Goal: Information Seeking & Learning: Check status

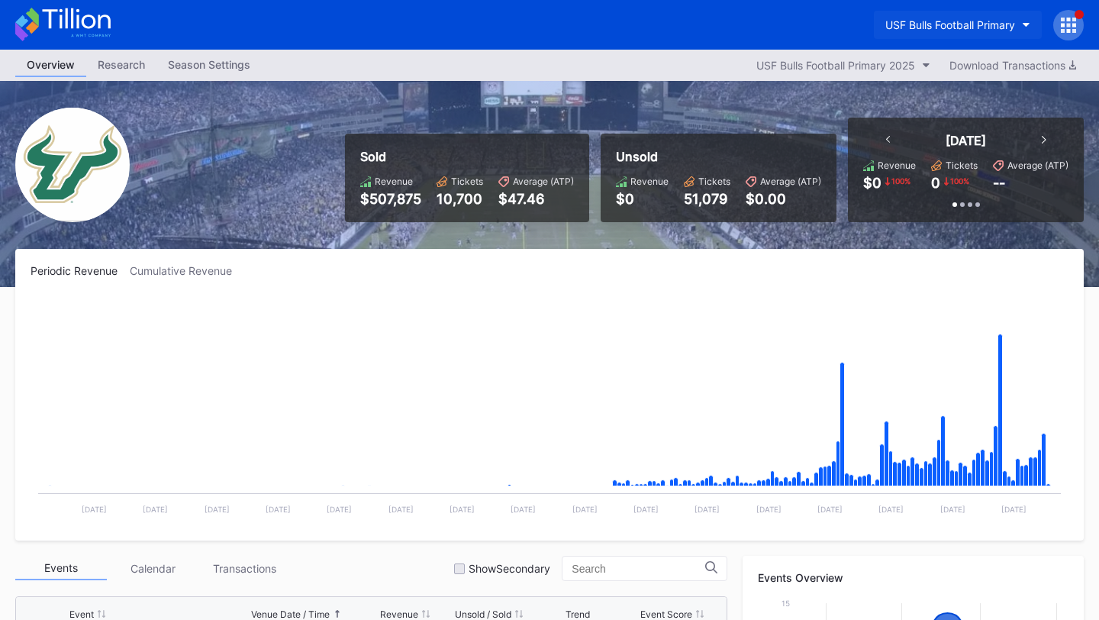
click at [963, 22] on div "USF Bulls Football Primary" at bounding box center [950, 24] width 130 height 13
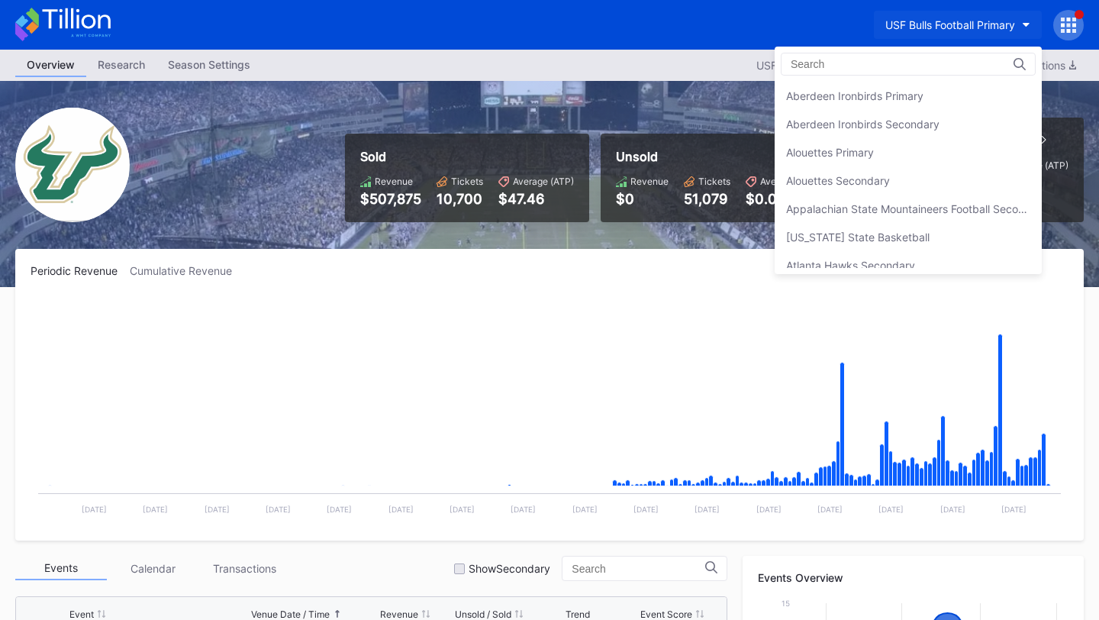
scroll to position [5138, 0]
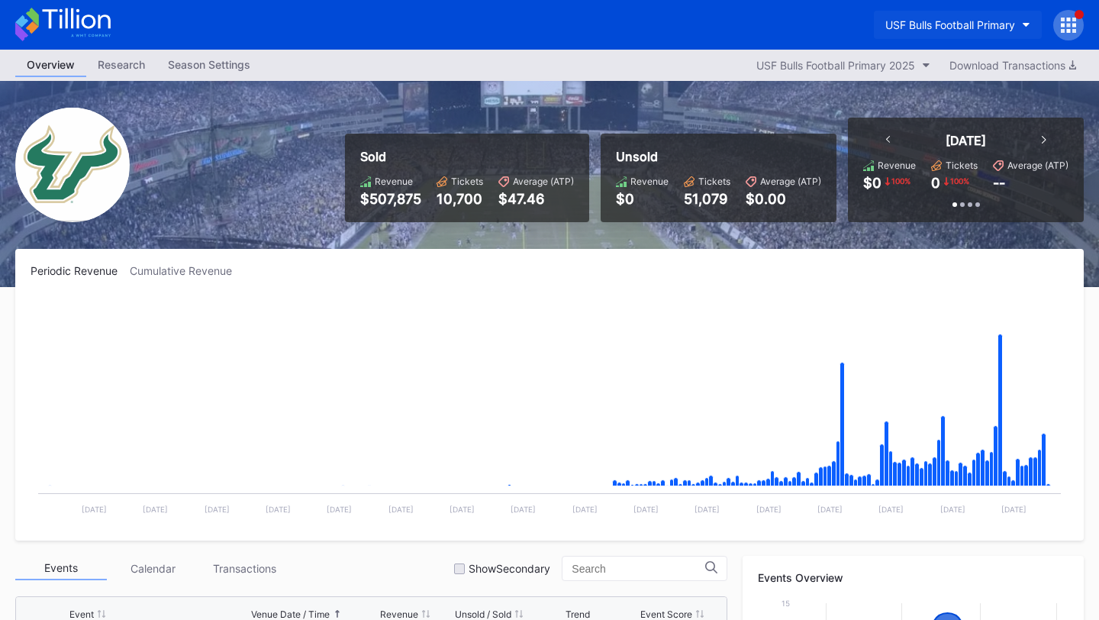
click at [959, 36] on button "USF Bulls Football Primary" at bounding box center [958, 25] width 168 height 28
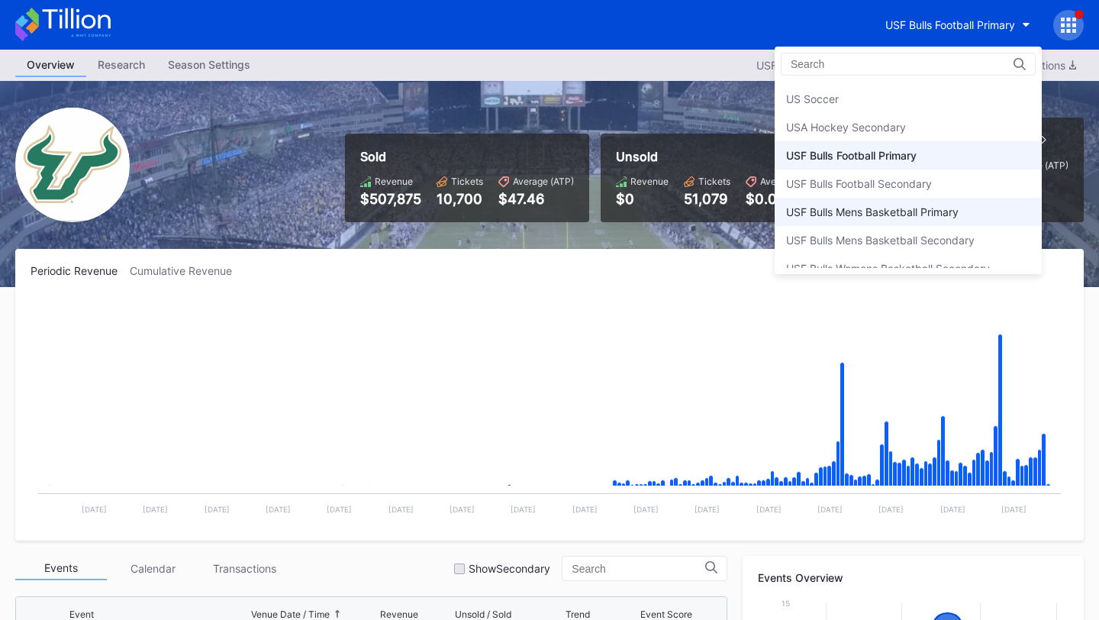
scroll to position [5074, 0]
click at [901, 214] on div "USF Bulls Mens Basketball Primary" at bounding box center [872, 215] width 172 height 13
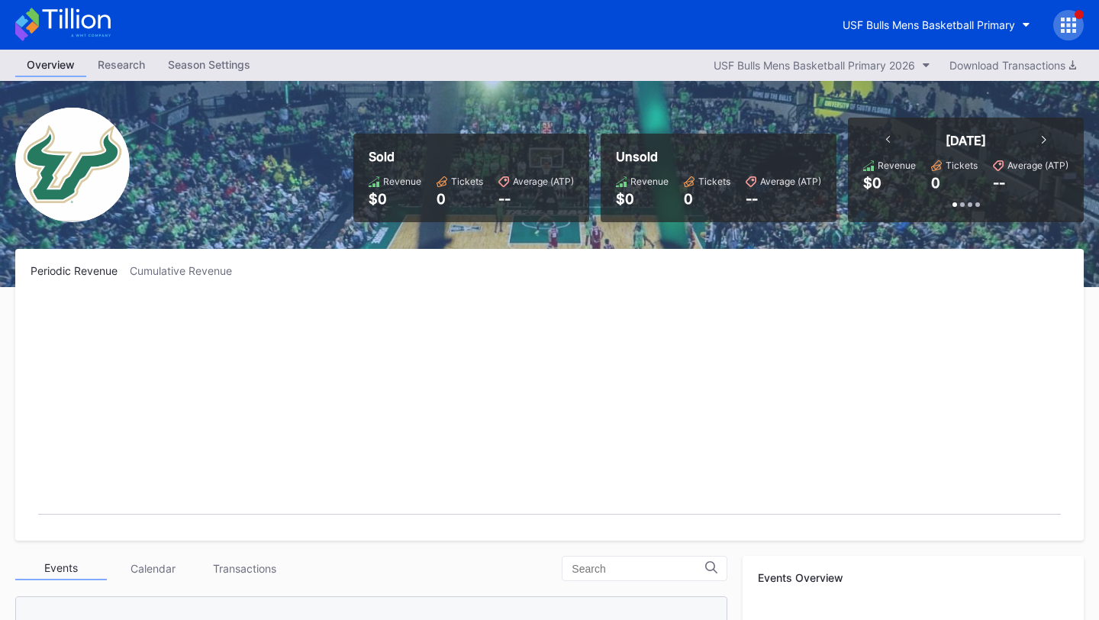
click at [1068, 24] on icon at bounding box center [1069, 25] width 4 height 4
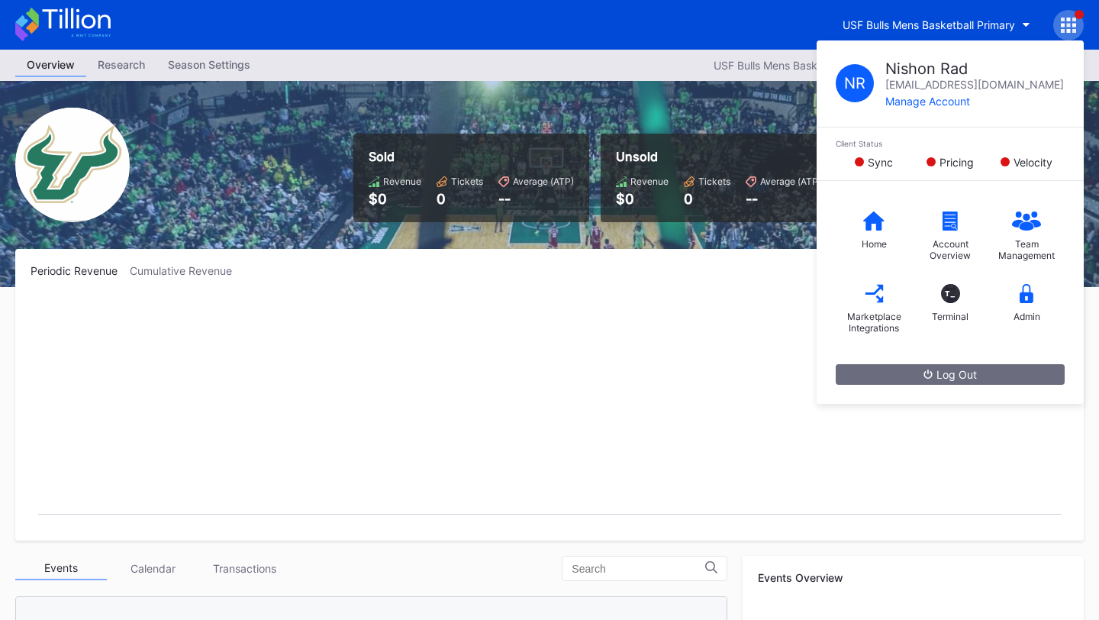
click at [684, 235] on div "Sold Revenue $0 Tickets 0 Average (ATP) -- Unsold Revenue $0 Tickets 0 Average …" at bounding box center [549, 184] width 1099 height 206
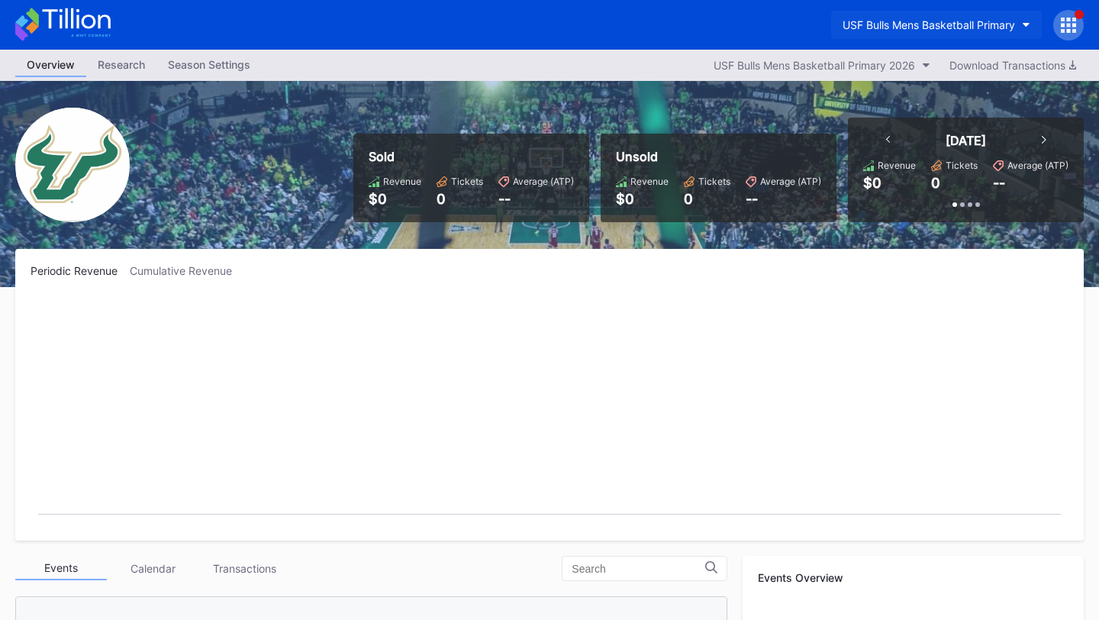
click at [948, 22] on div "USF Bulls Mens Basketball Primary" at bounding box center [928, 24] width 172 height 13
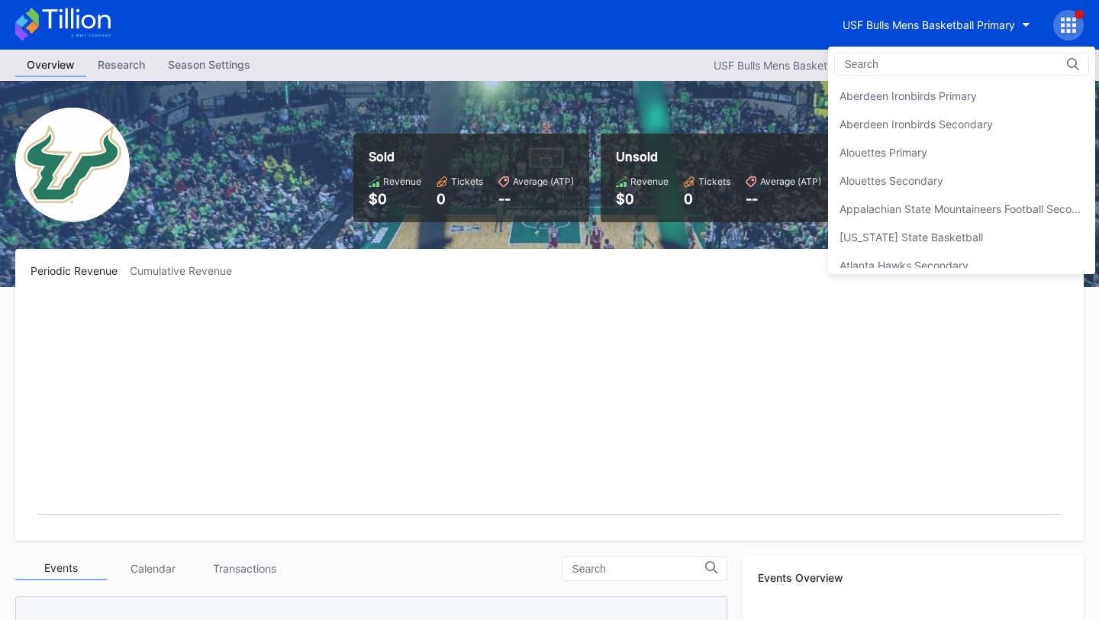
scroll to position [5194, 0]
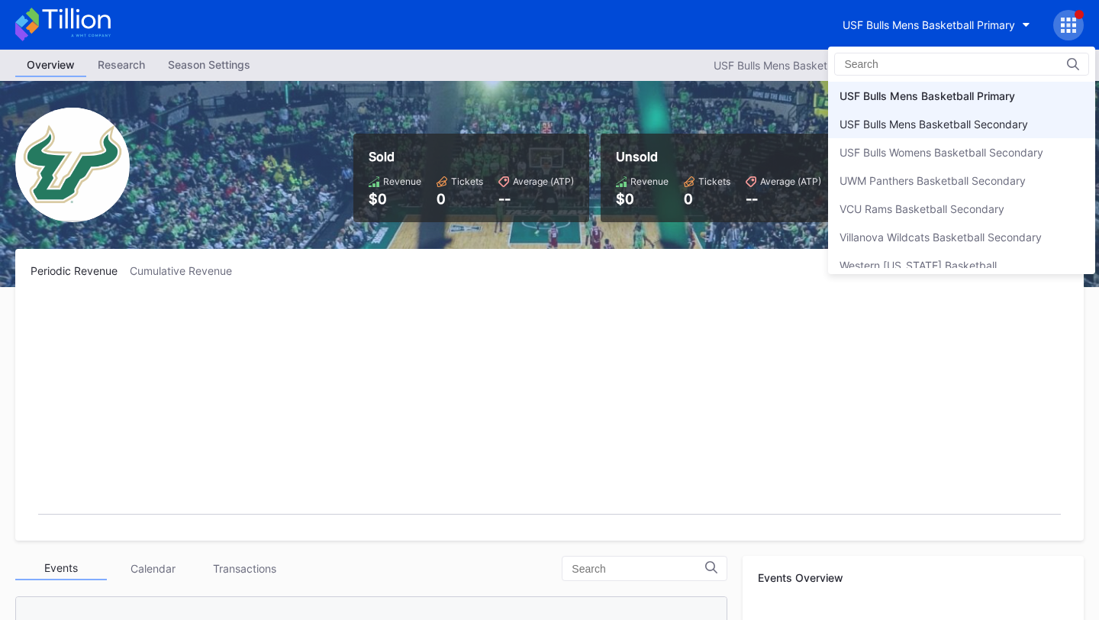
click at [944, 127] on div "USF Bulls Mens Basketball Secondary" at bounding box center [933, 123] width 188 height 13
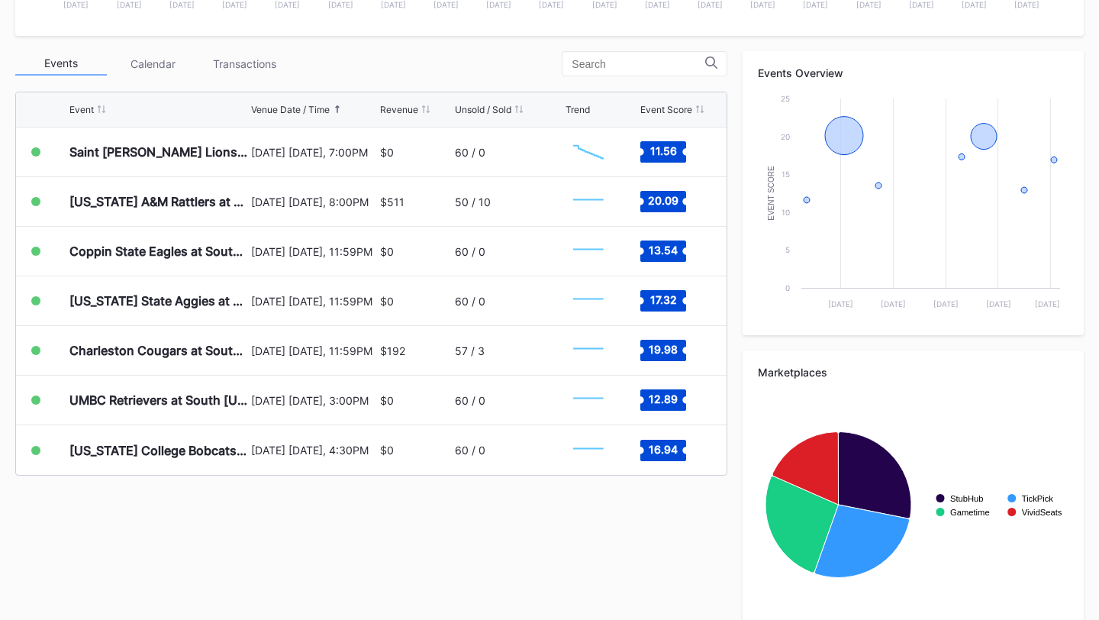
scroll to position [523, 0]
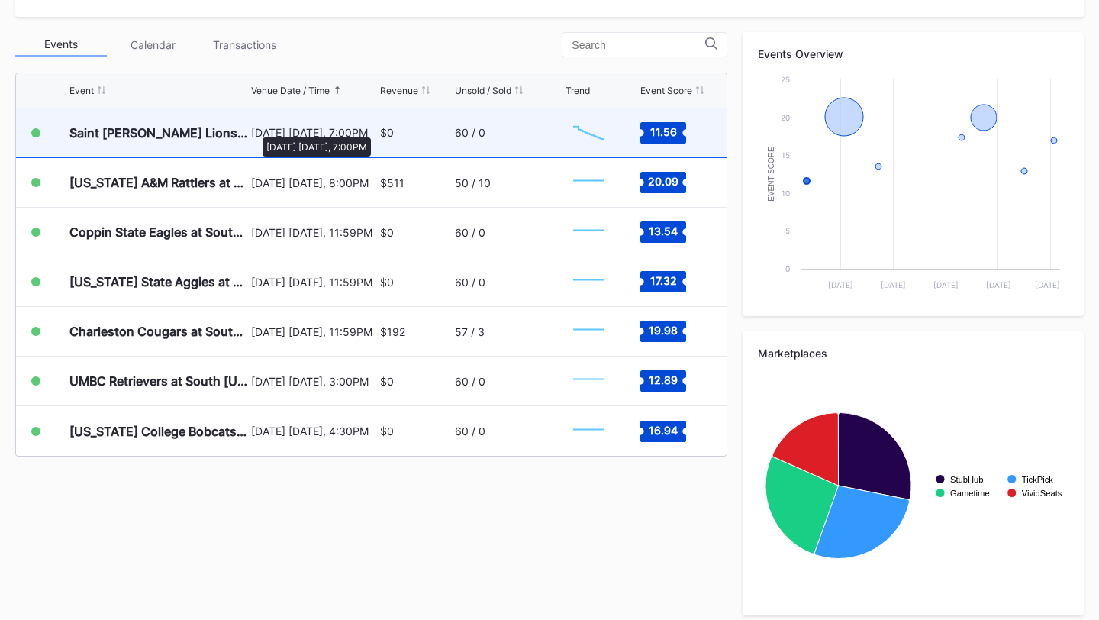
click at [255, 130] on div "October 24 Friday, 7:00PM" at bounding box center [313, 132] width 124 height 13
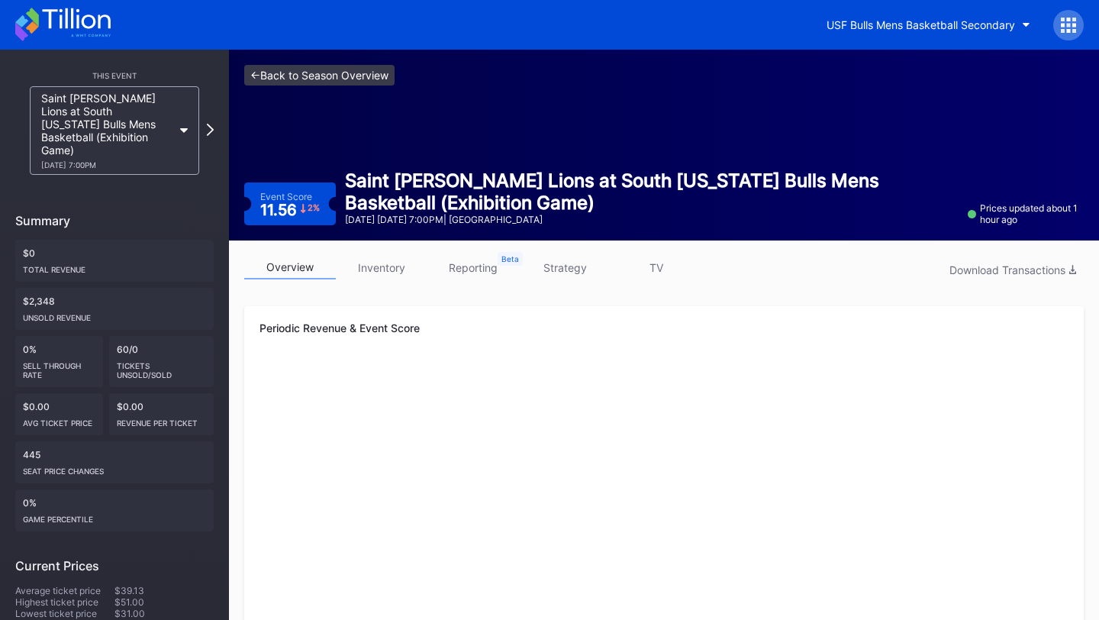
click at [337, 73] on link "<- Back to Season Overview" at bounding box center [319, 75] width 150 height 21
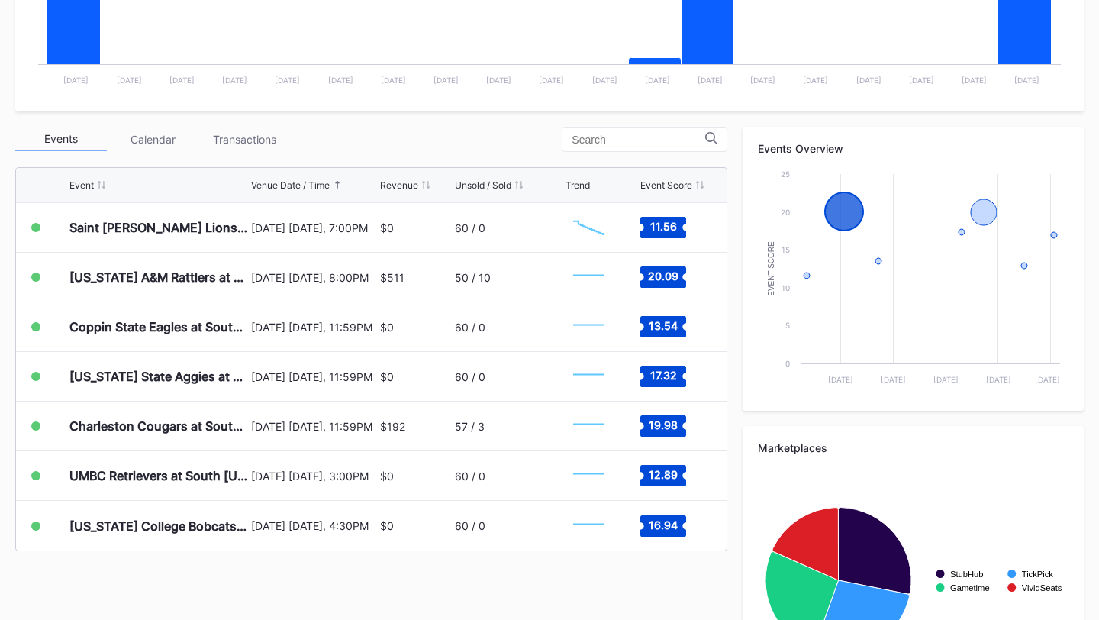
scroll to position [434, 0]
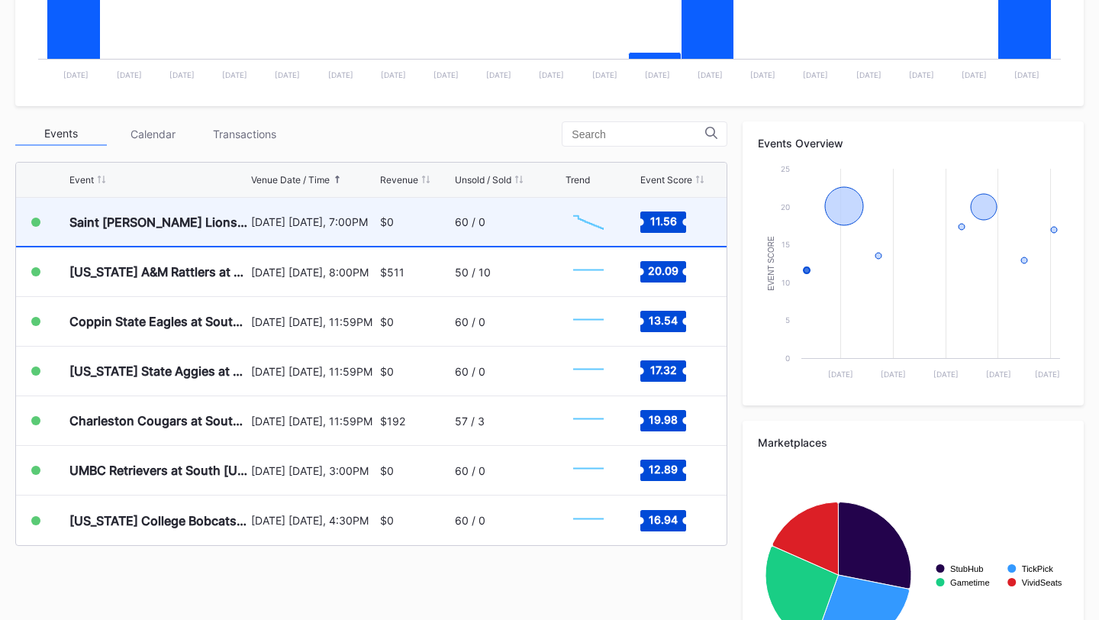
click at [445, 214] on div "$0" at bounding box center [415, 222] width 71 height 48
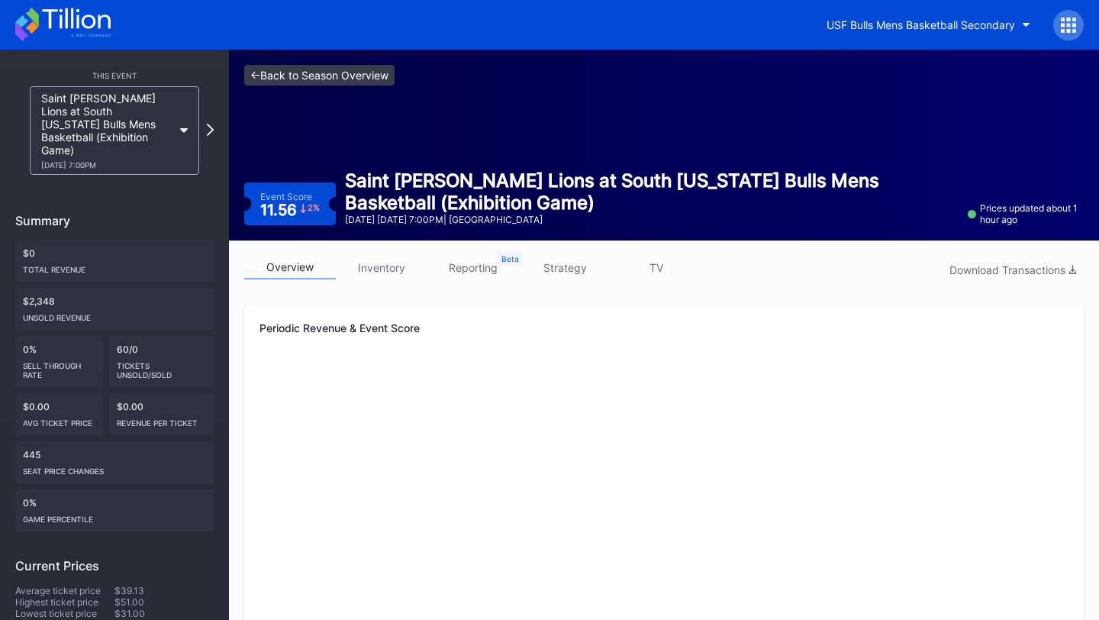
click at [348, 71] on link "<- Back to Season Overview" at bounding box center [319, 75] width 150 height 21
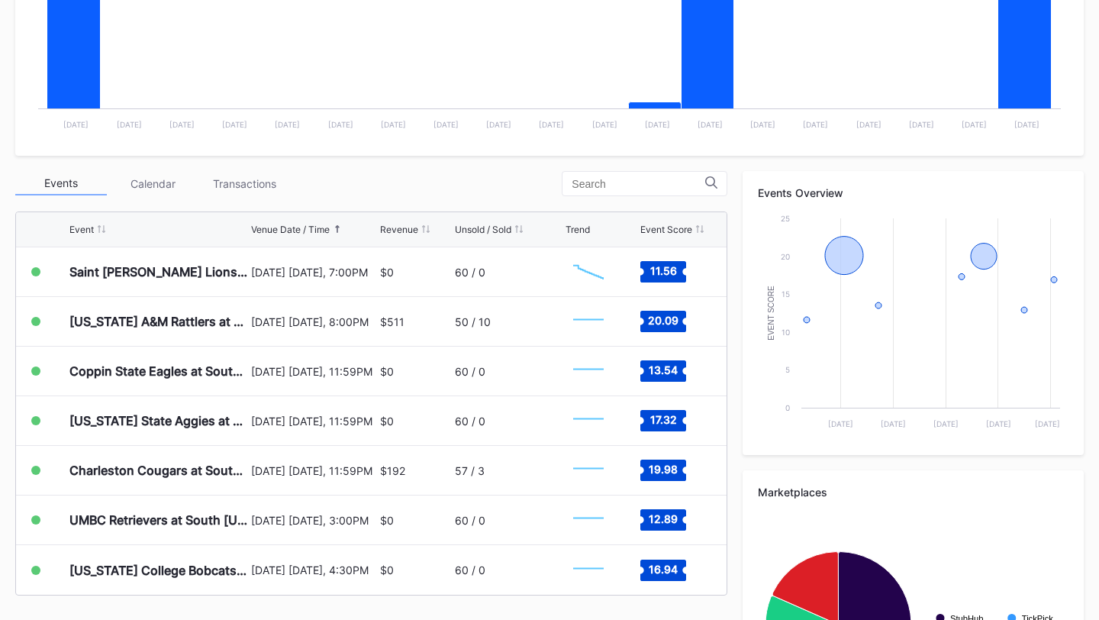
scroll to position [384, 0]
